Goal: Information Seeking & Learning: Find specific fact

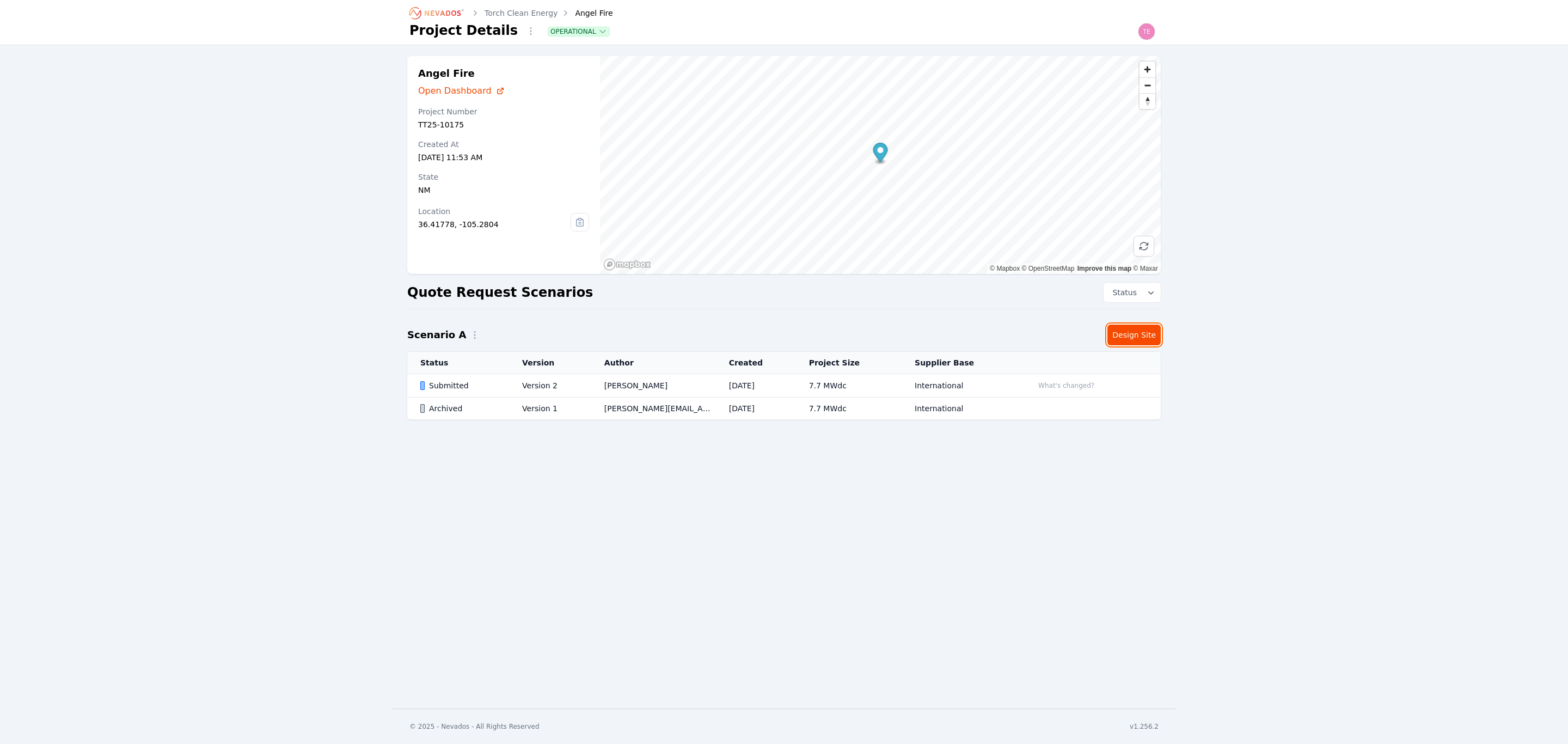
click at [1145, 331] on link "Design Site" at bounding box center [1133, 335] width 53 height 21
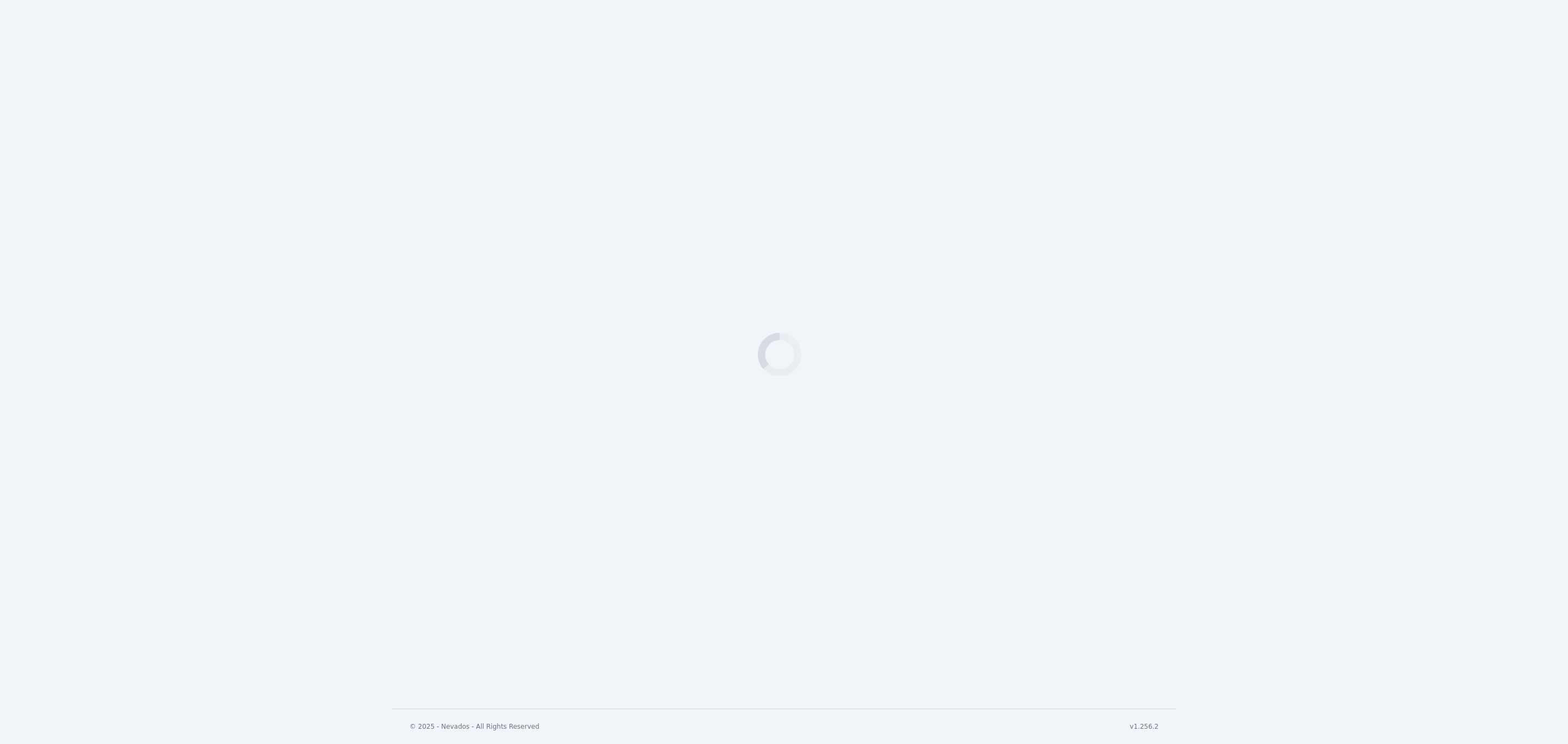
click at [1131, 334] on div "Loading" at bounding box center [784, 354] width 1568 height 709
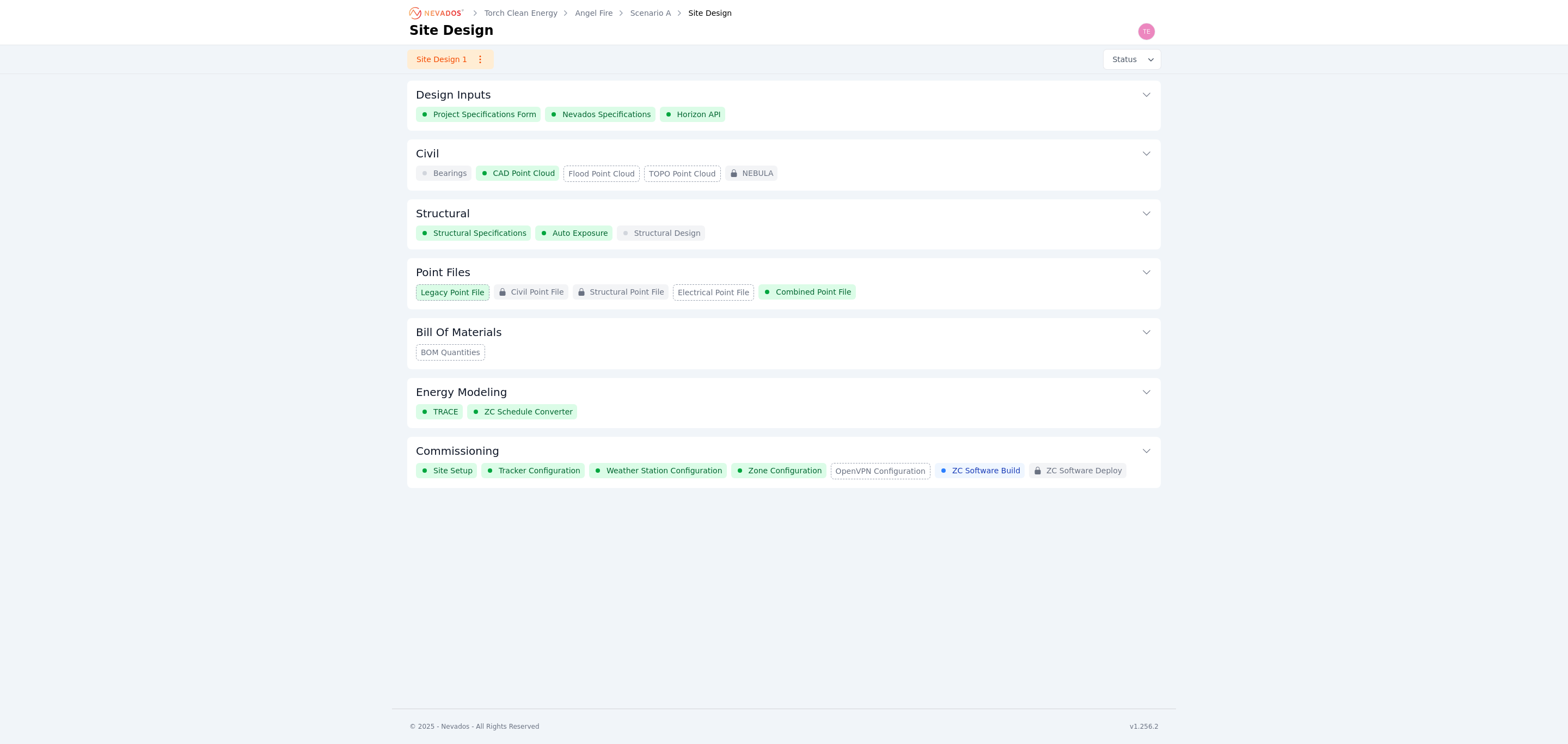
click at [651, 216] on button "Structural" at bounding box center [784, 212] width 736 height 26
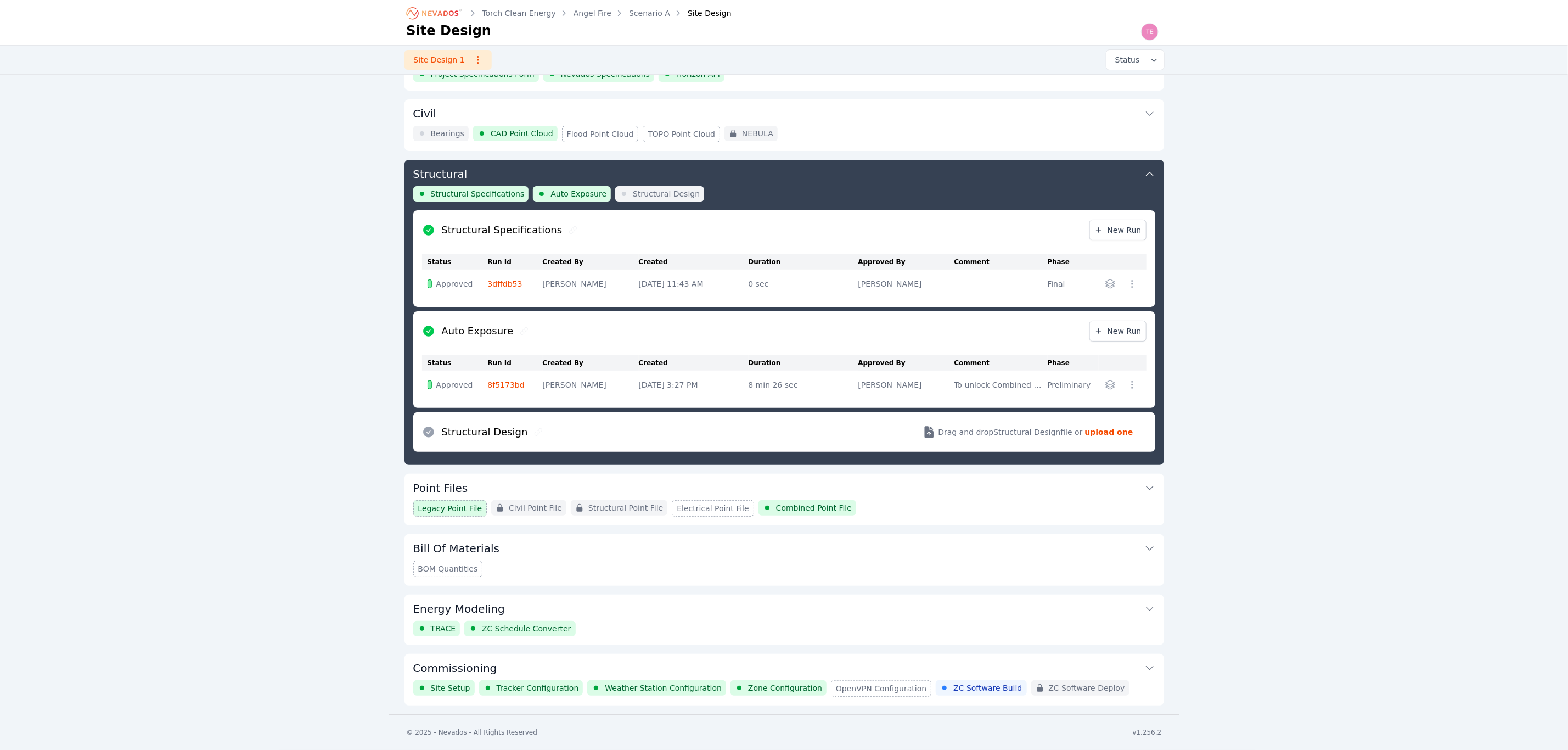
click at [498, 284] on link "3dffdb53" at bounding box center [504, 284] width 34 height 9
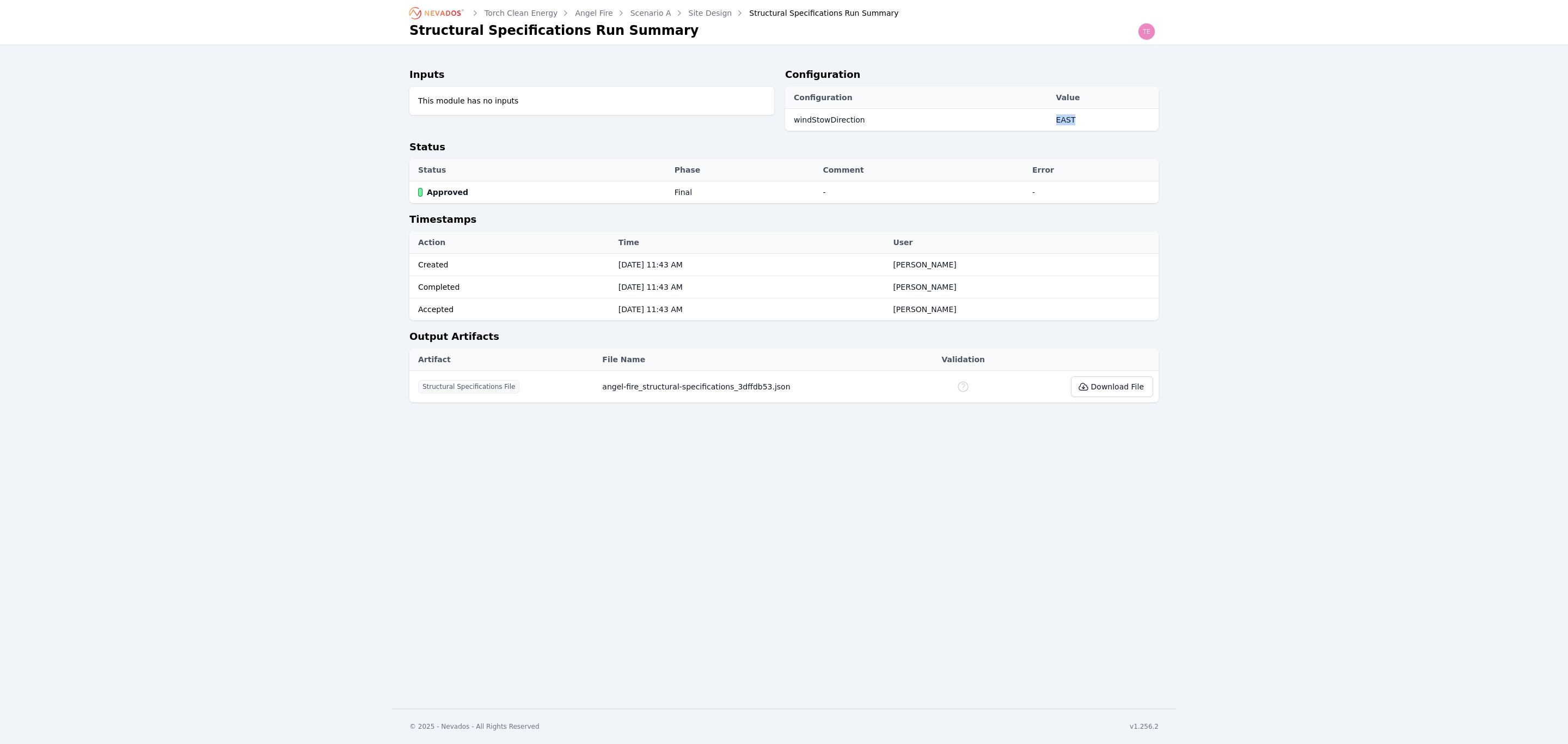
drag, startPoint x: 1047, startPoint y: 121, endPoint x: 1110, endPoint y: 120, distance: 63.0
click at [1110, 120] on tr "windStowDirection EAST" at bounding box center [972, 120] width 374 height 22
click at [1063, 120] on td "EAST" at bounding box center [1105, 120] width 108 height 22
